Goal: Download file/media

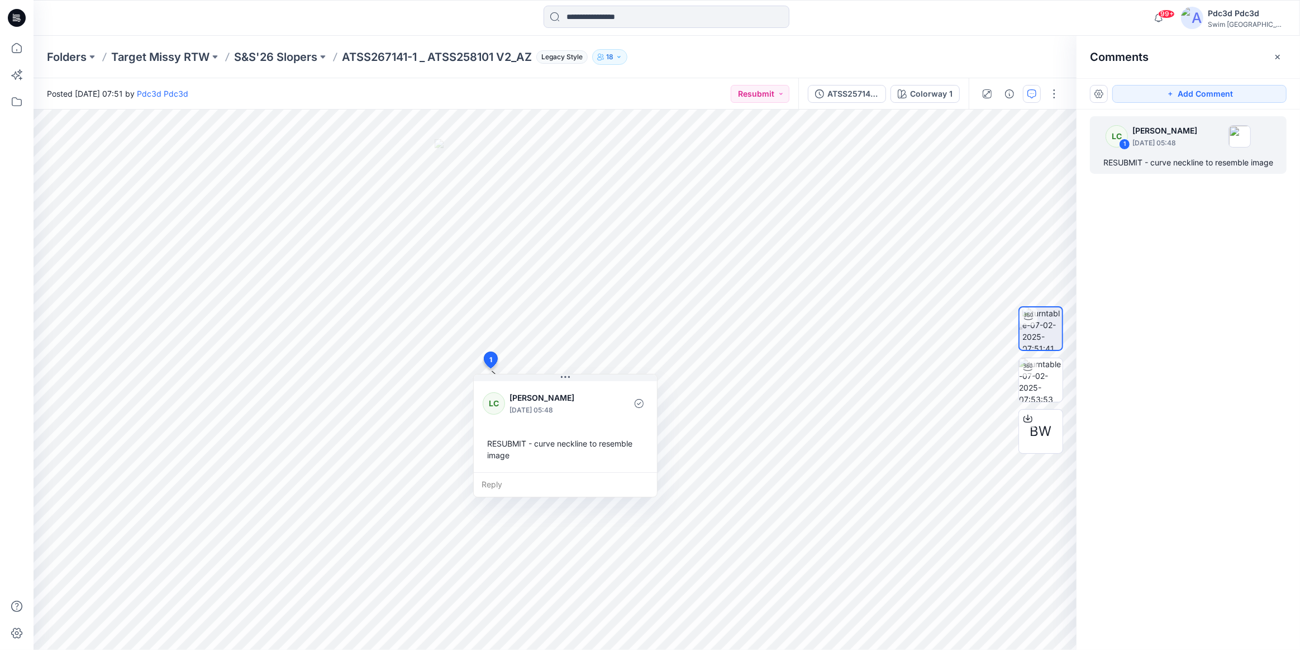
click at [952, 65] on div "Folders Target Missy RTW S&S'26 Slopers ATSS267141-1 _ ATSS258101 V2_AZ Legacy …" at bounding box center [667, 57] width 1267 height 42
click at [1274, 53] on icon "button" at bounding box center [1278, 57] width 9 height 9
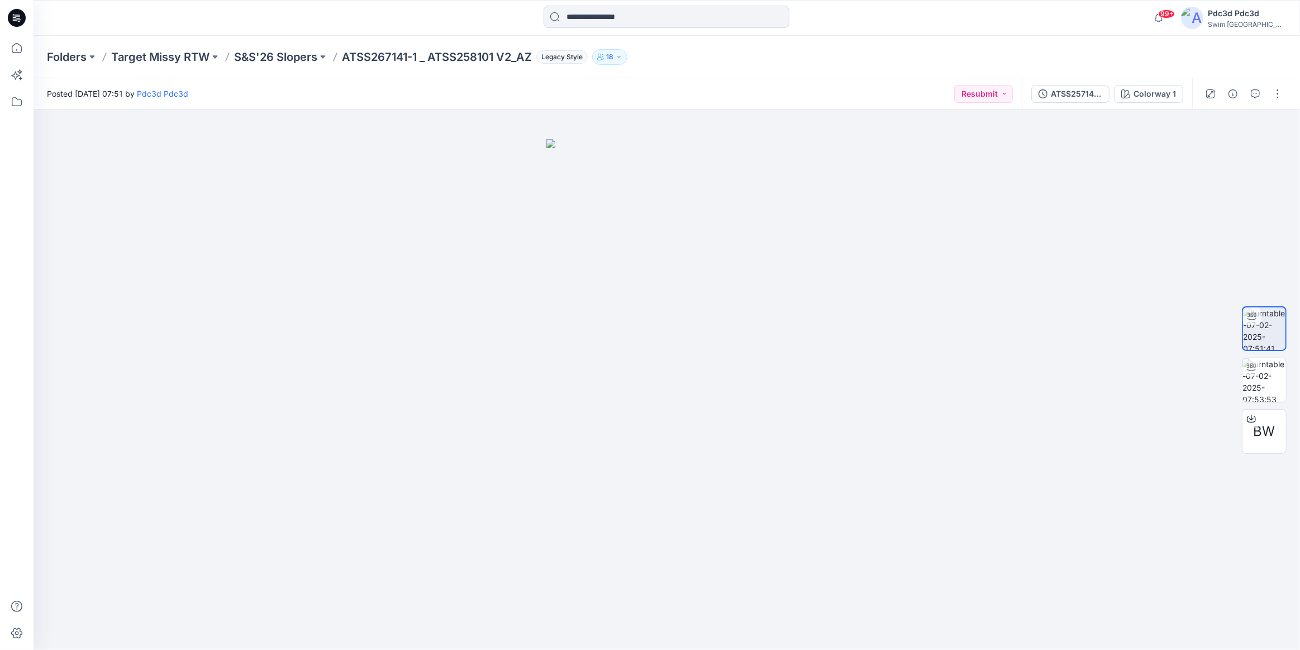
click at [945, 45] on div "Folders Target Missy RTW S&S'26 Slopers ATSS267141-1 _ ATSS258101 V2_AZ Legacy …" at bounding box center [667, 57] width 1267 height 42
click at [1266, 424] on span "BW" at bounding box center [1265, 431] width 22 height 20
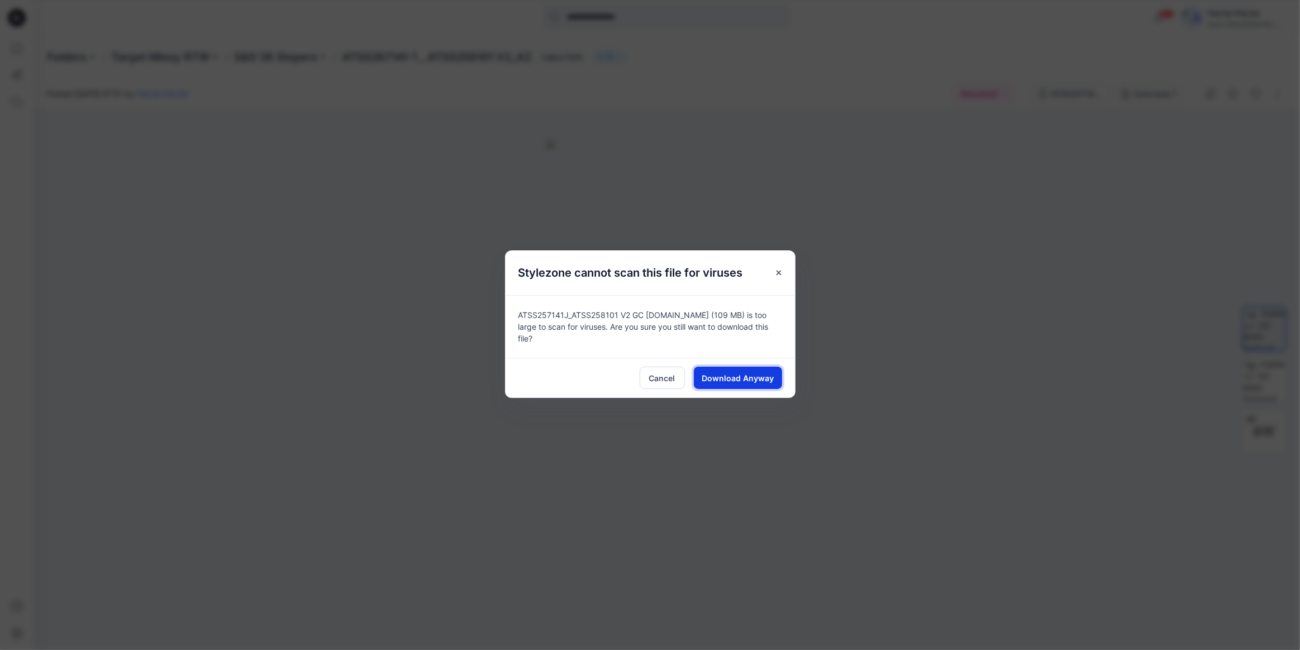
click at [727, 372] on span "Download Anyway" at bounding box center [738, 378] width 72 height 12
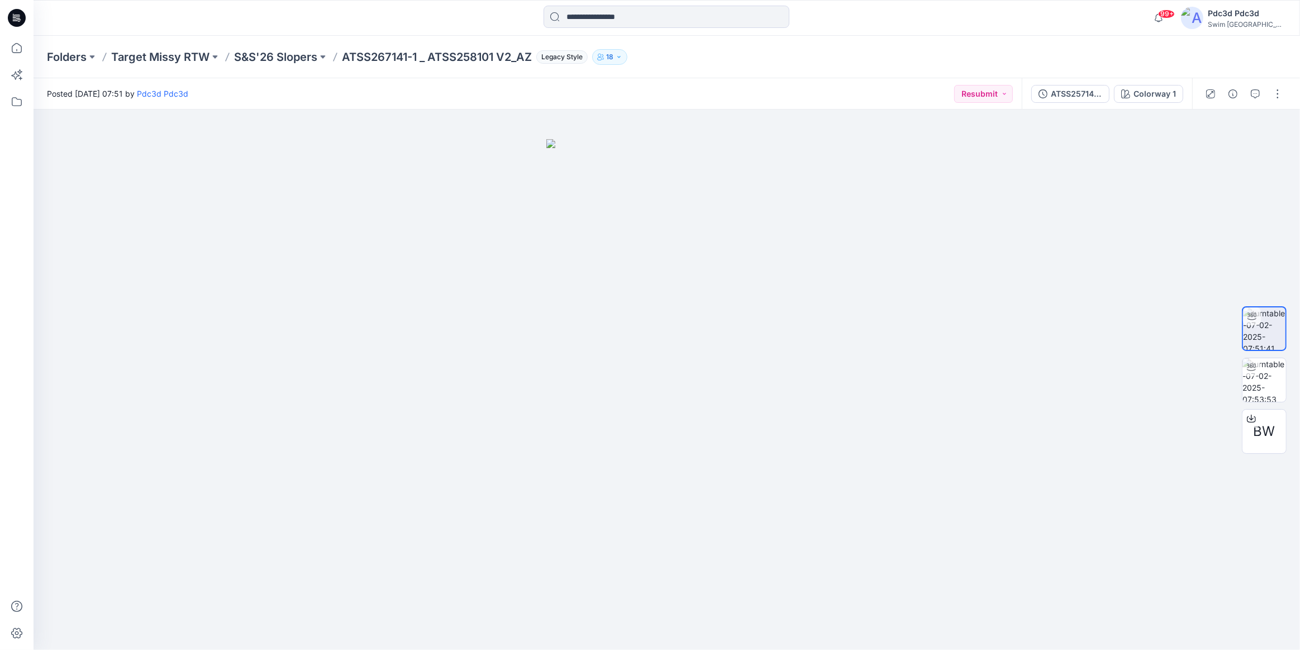
click at [995, 39] on div "Folders Target Missy RTW S&S'26 Slopers ATSS267141-1 _ ATSS258101 V2_AZ Legacy …" at bounding box center [667, 57] width 1267 height 42
click at [1257, 93] on icon "button" at bounding box center [1256, 93] width 4 height 1
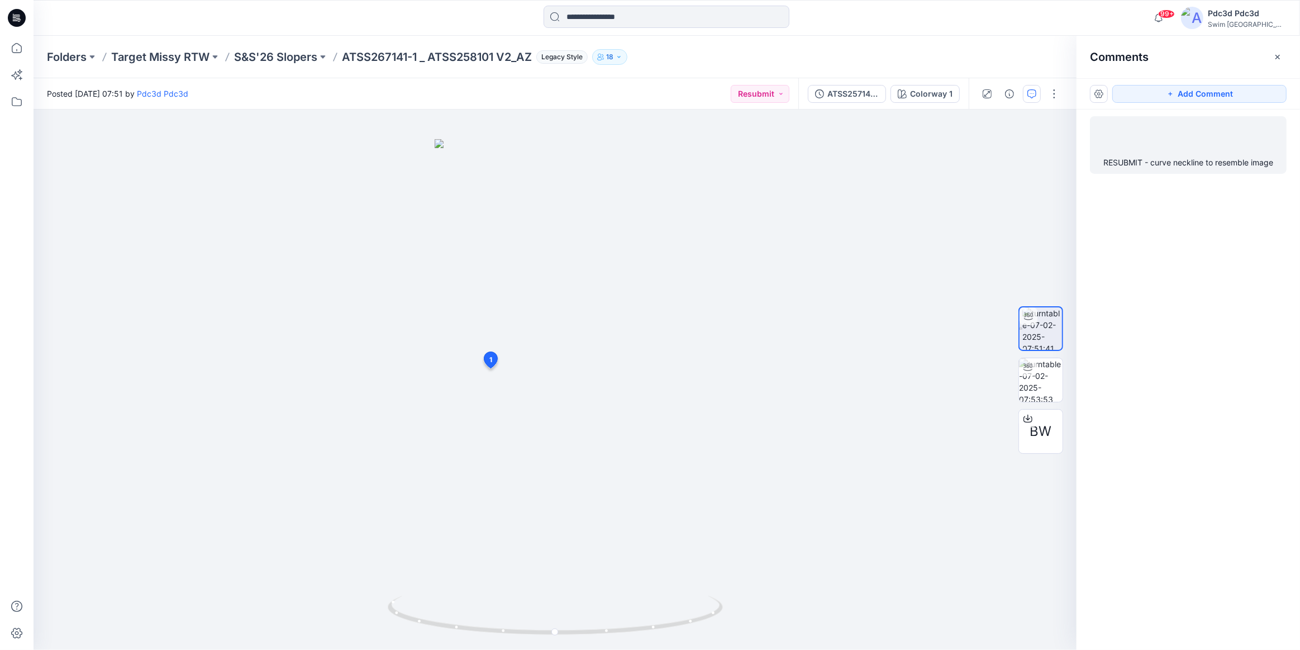
click at [1170, 169] on div "RESUBMIT - curve neckline to resemble image" at bounding box center [1189, 162] width 170 height 13
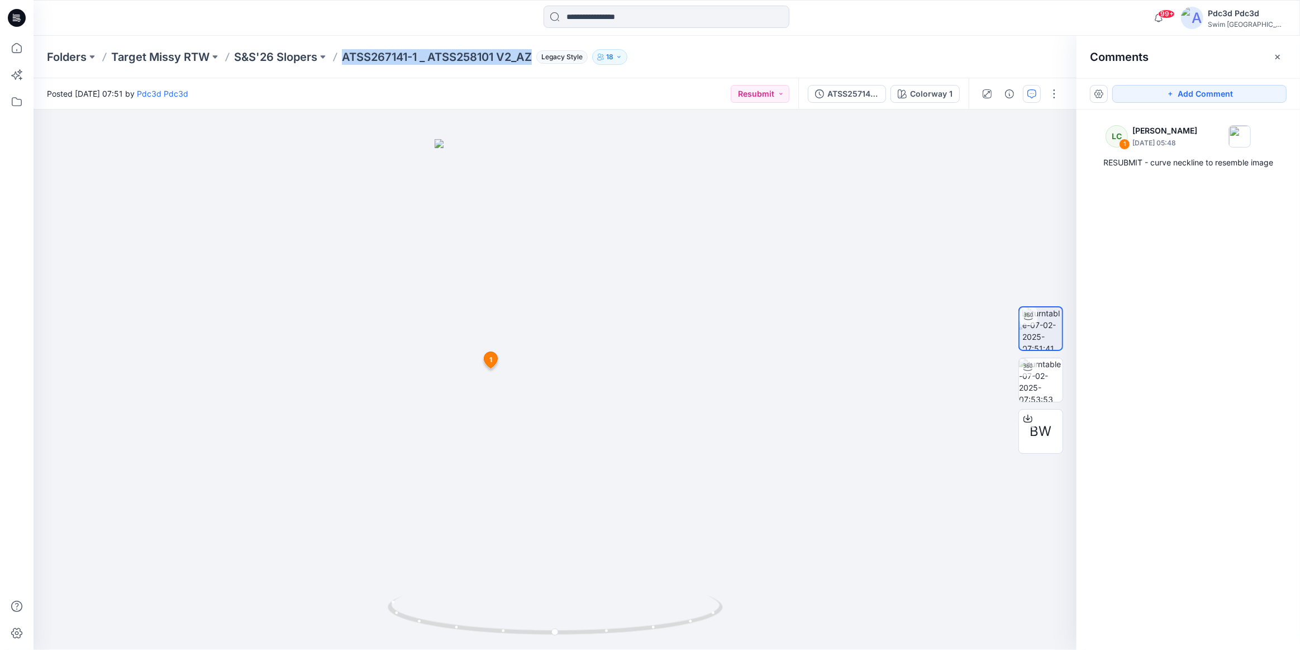
drag, startPoint x: 345, startPoint y: 58, endPoint x: 532, endPoint y: 56, distance: 186.7
click at [532, 56] on p "ATSS267141-1 _ ATSS258101 V2_AZ" at bounding box center [437, 57] width 190 height 16
copy p "ATSS267141-1 _ ATSS258101 V2_AZ"
